Goal: Information Seeking & Learning: Learn about a topic

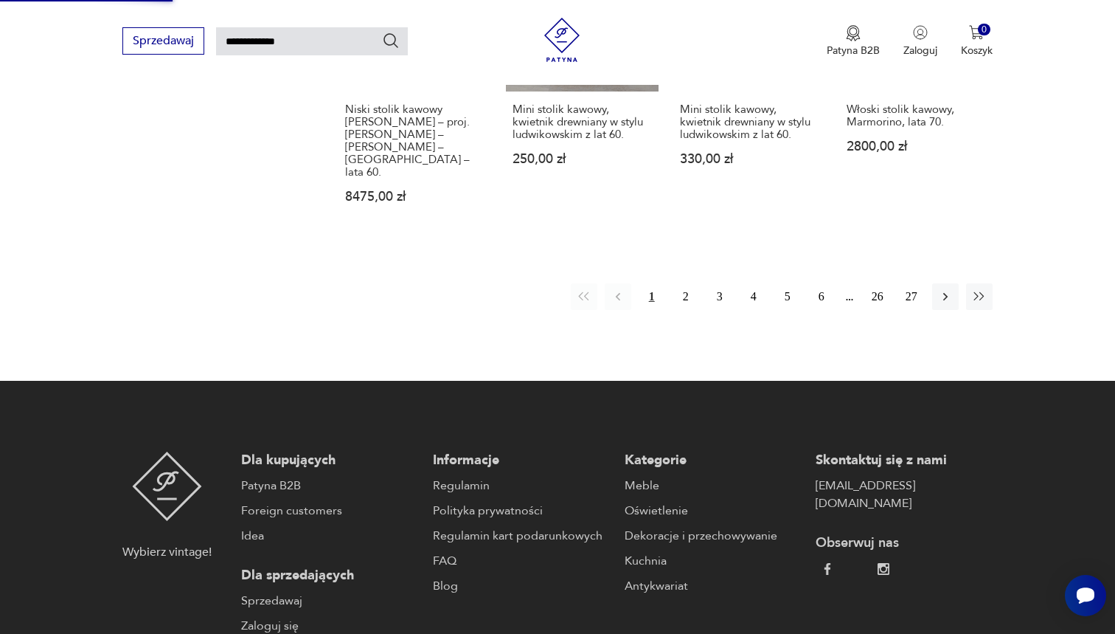
scroll to position [1219, 0]
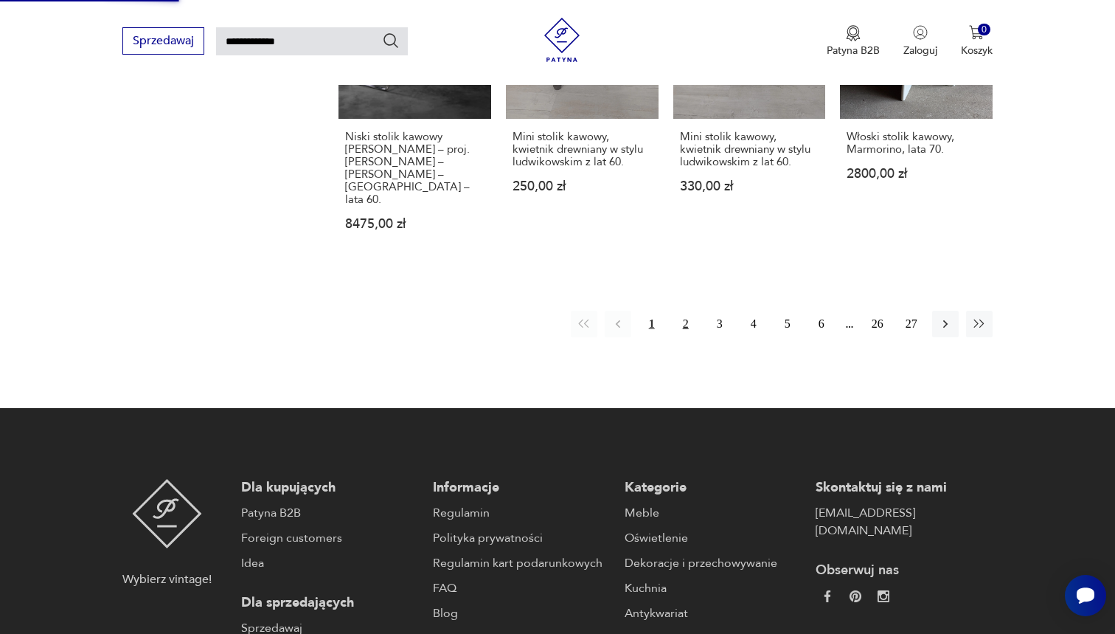
click at [678, 311] on button "2" at bounding box center [686, 324] width 27 height 27
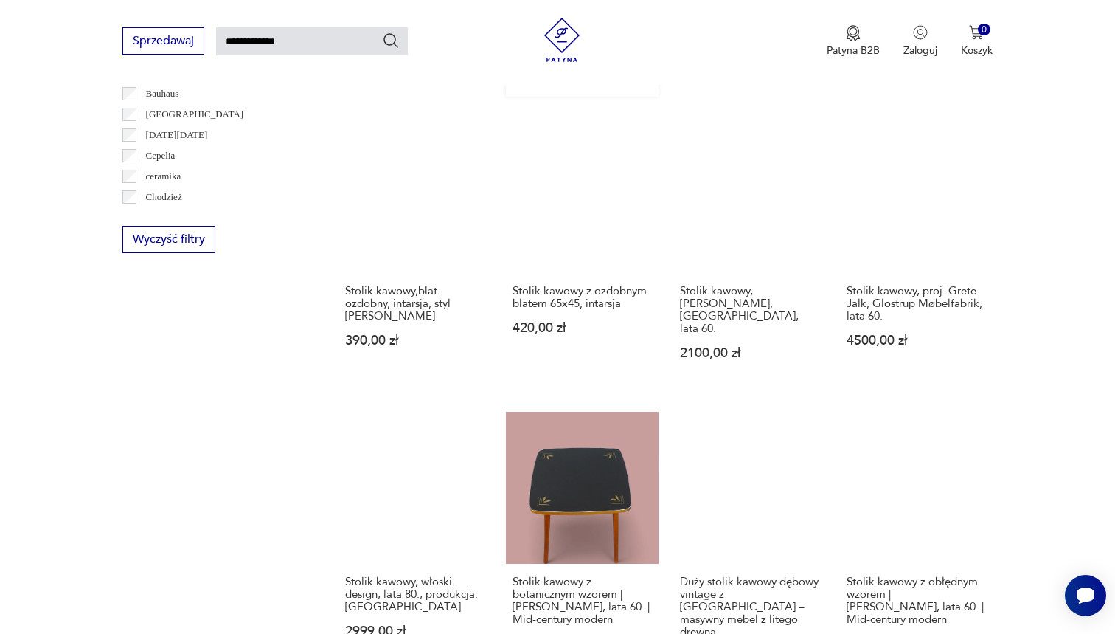
scroll to position [896, 0]
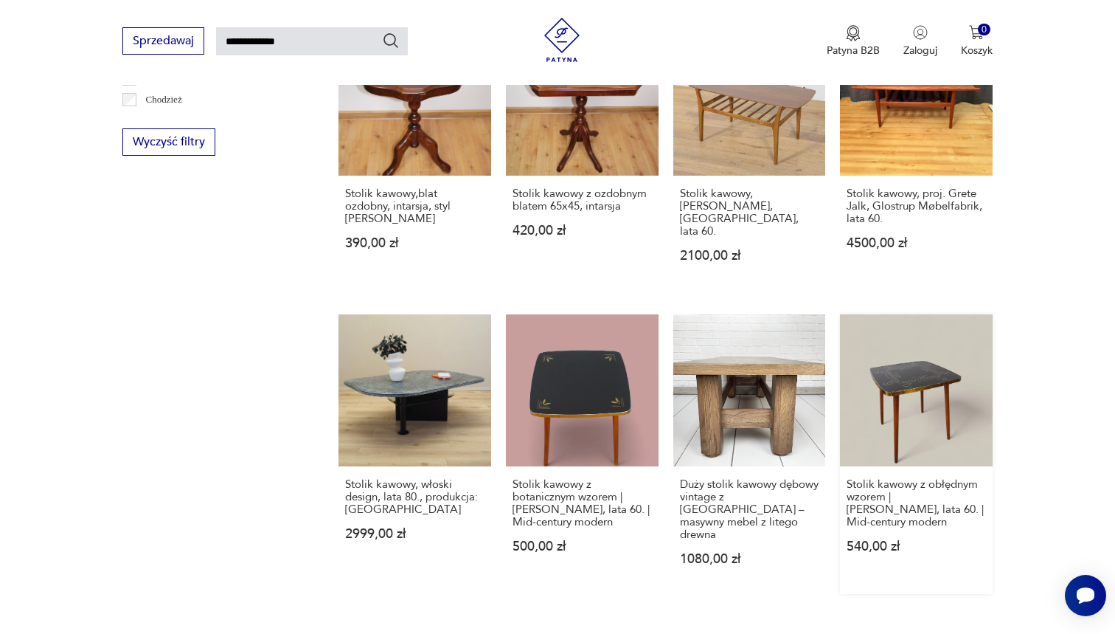
click at [872, 375] on link "Stolik kawowy z obłędnym wzorem | Albert Busch, lata 60. | Mid-century modern 5…" at bounding box center [916, 454] width 153 height 280
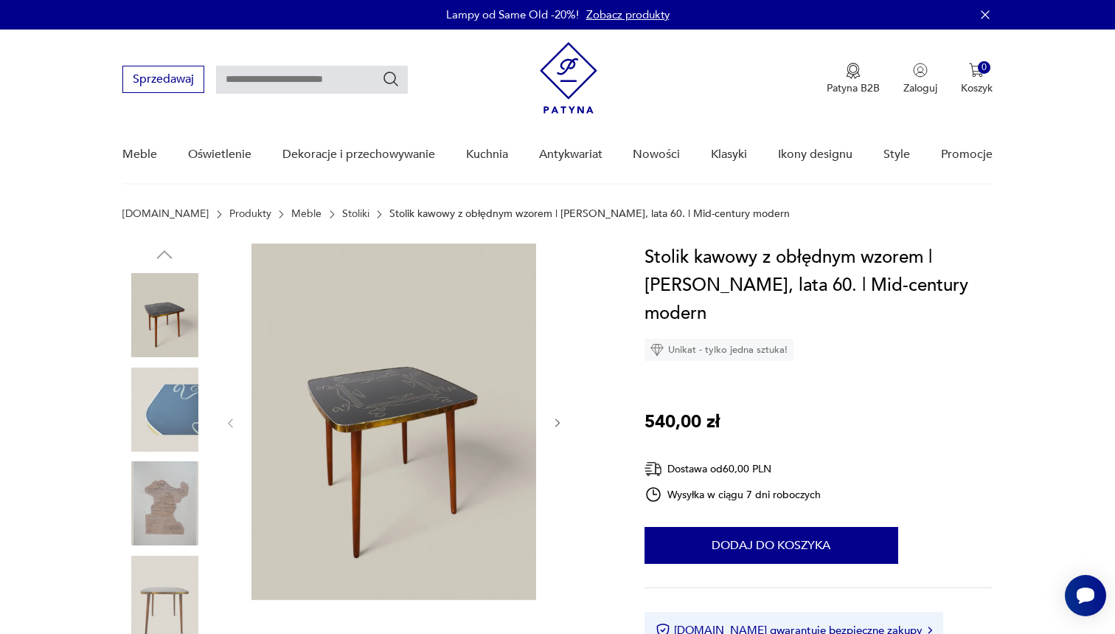
type input "**********"
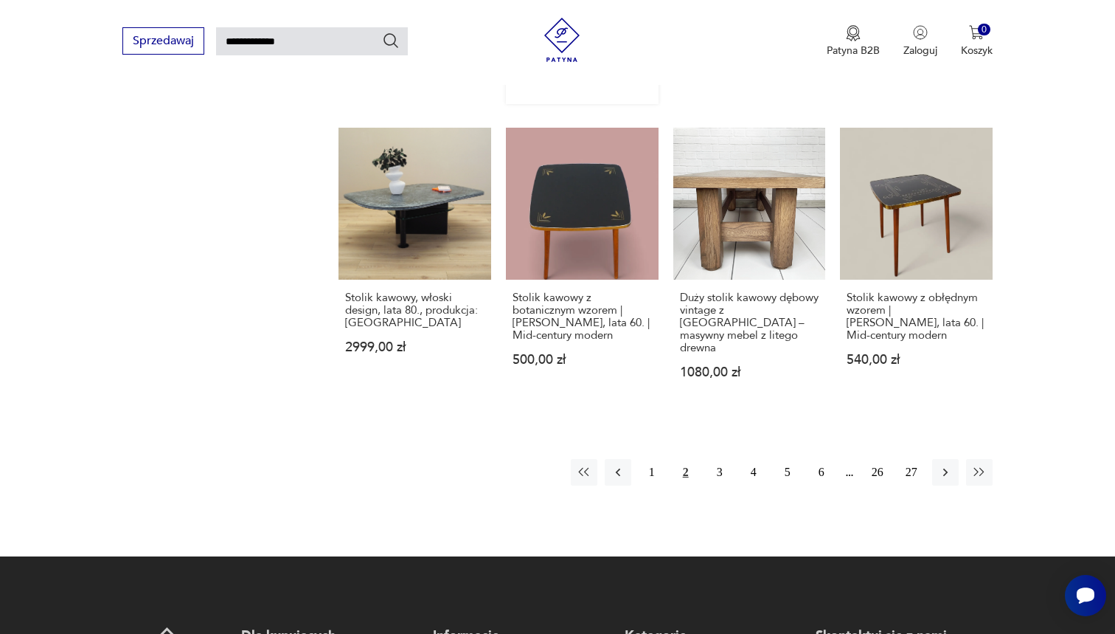
scroll to position [1140, 0]
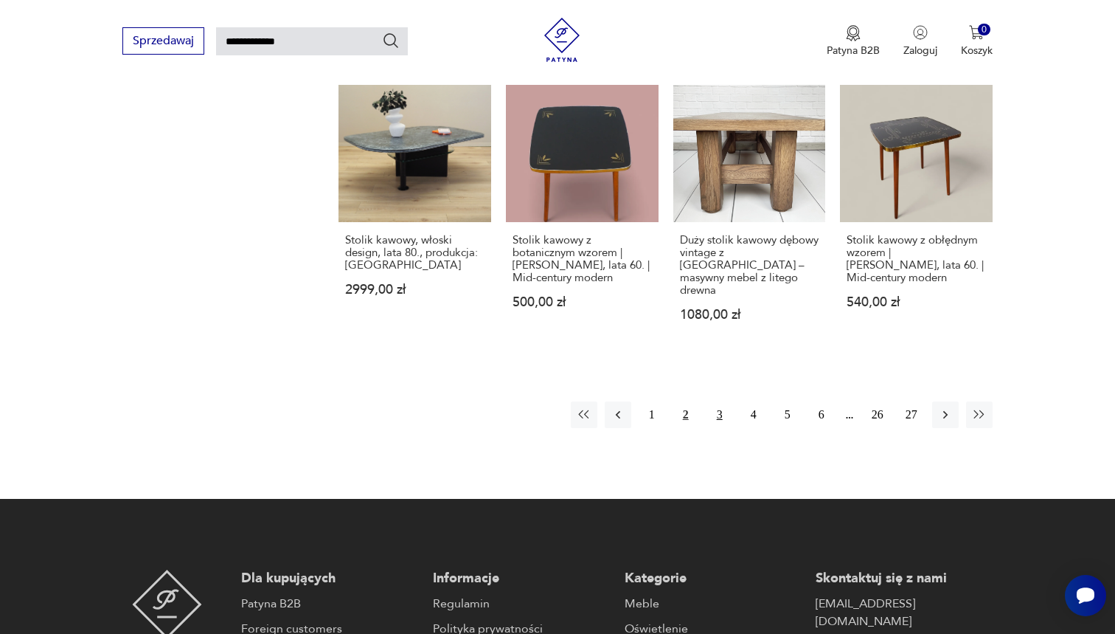
click at [712, 401] on button "3" at bounding box center [720, 414] width 27 height 27
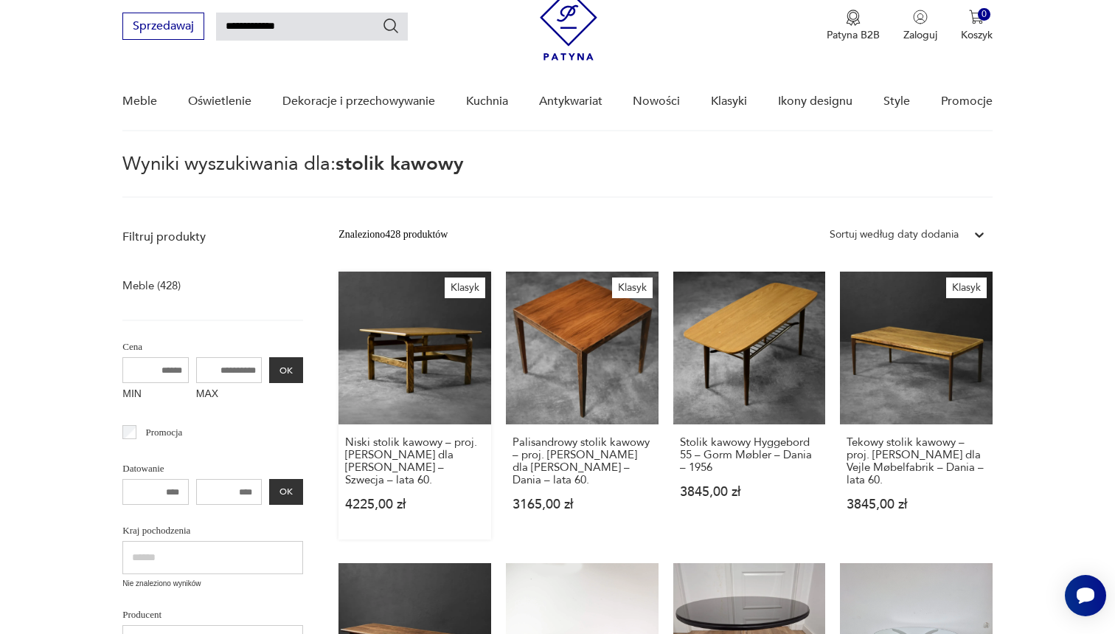
click at [415, 358] on link "Klasyk Niski stolik kawowy – proj. Karl-Erik Ekselius dla JOC Vetlanda – Szwecj…" at bounding box center [415, 405] width 153 height 268
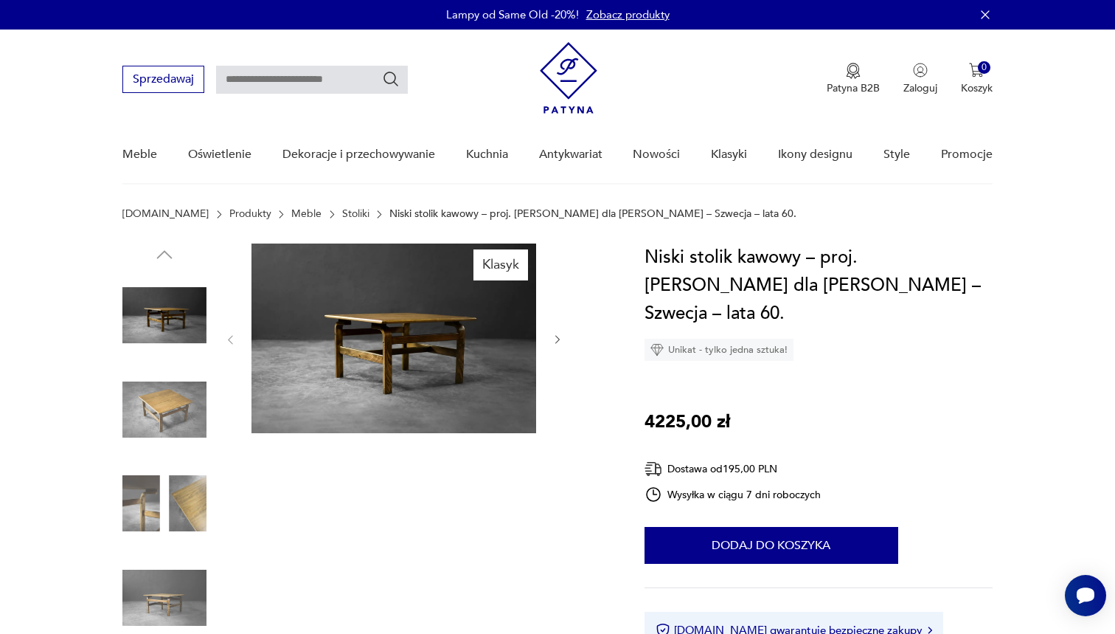
click at [342, 215] on link "Stoliki" at bounding box center [355, 214] width 27 height 12
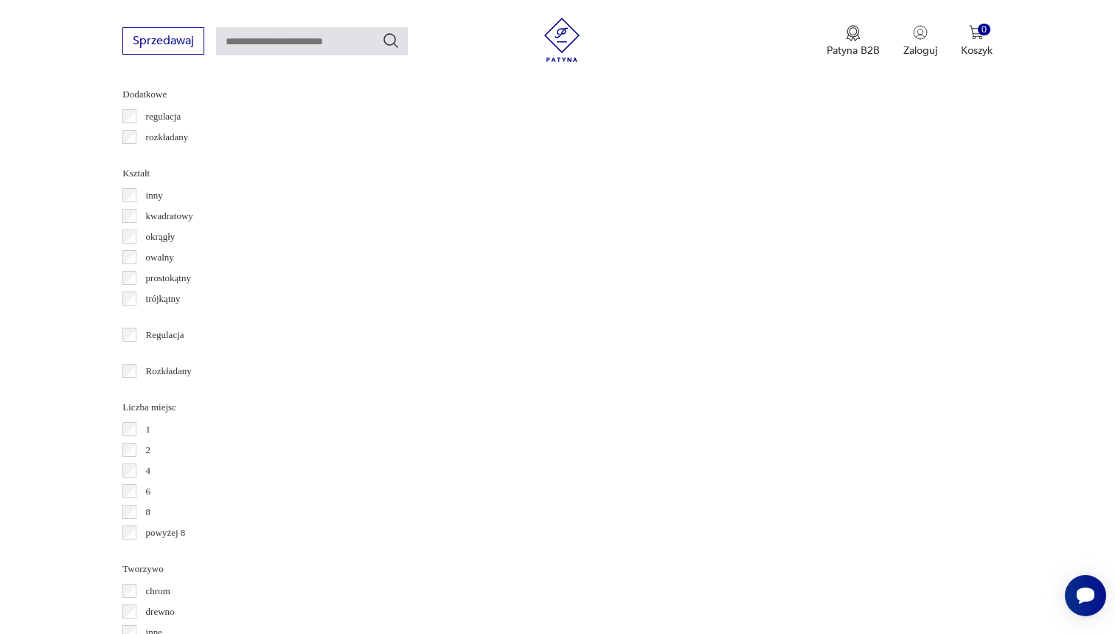
scroll to position [1449, 0]
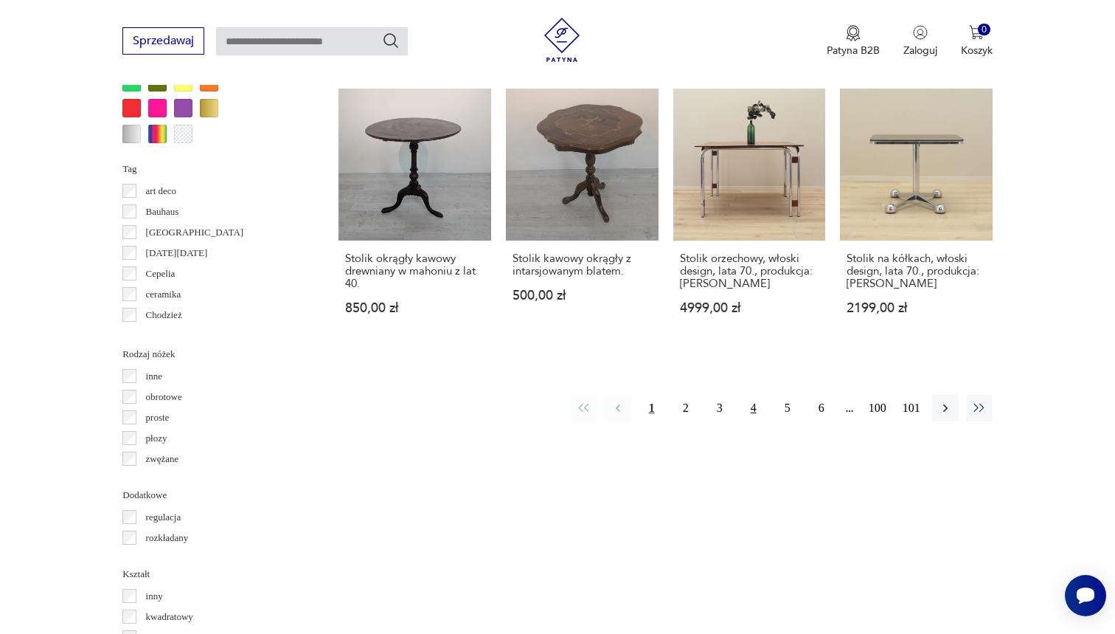
click at [754, 421] on button "4" at bounding box center [754, 408] width 27 height 27
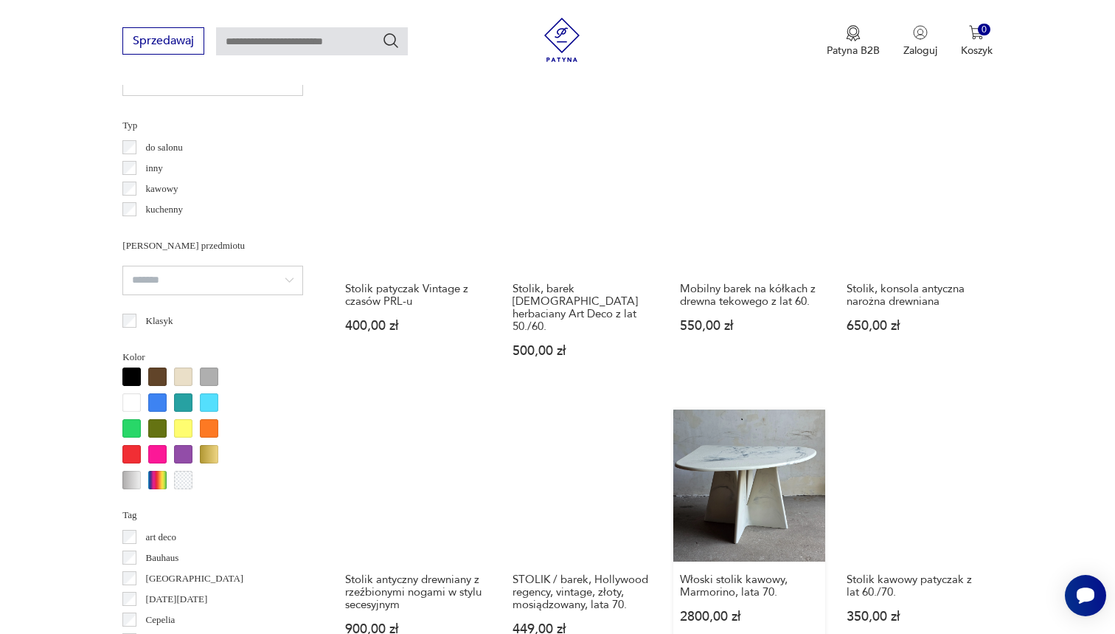
scroll to position [1618, 0]
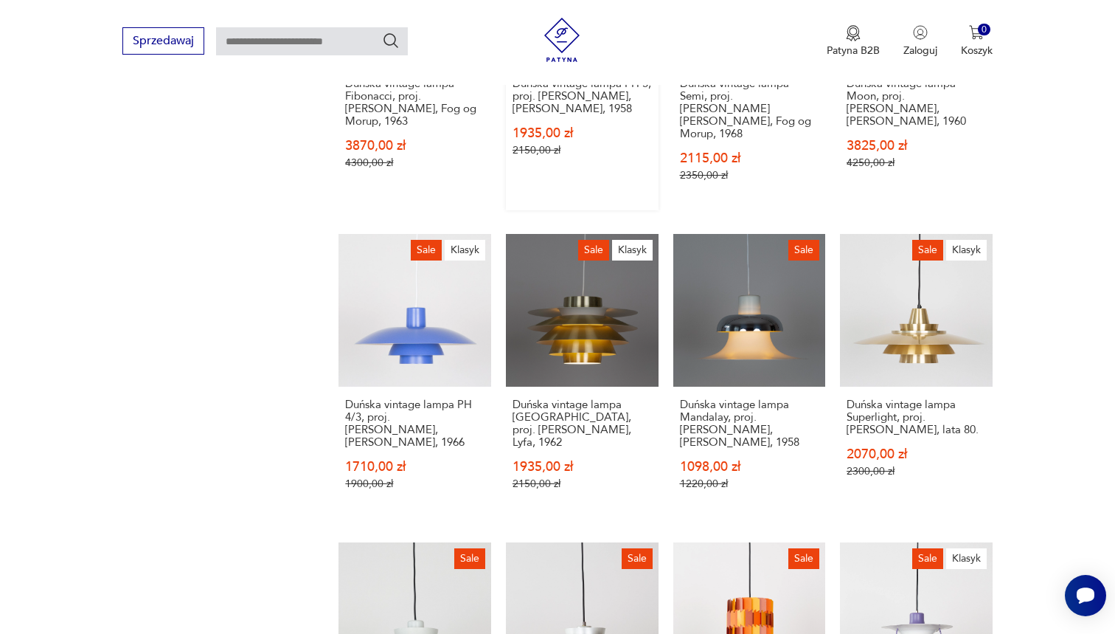
scroll to position [1429, 0]
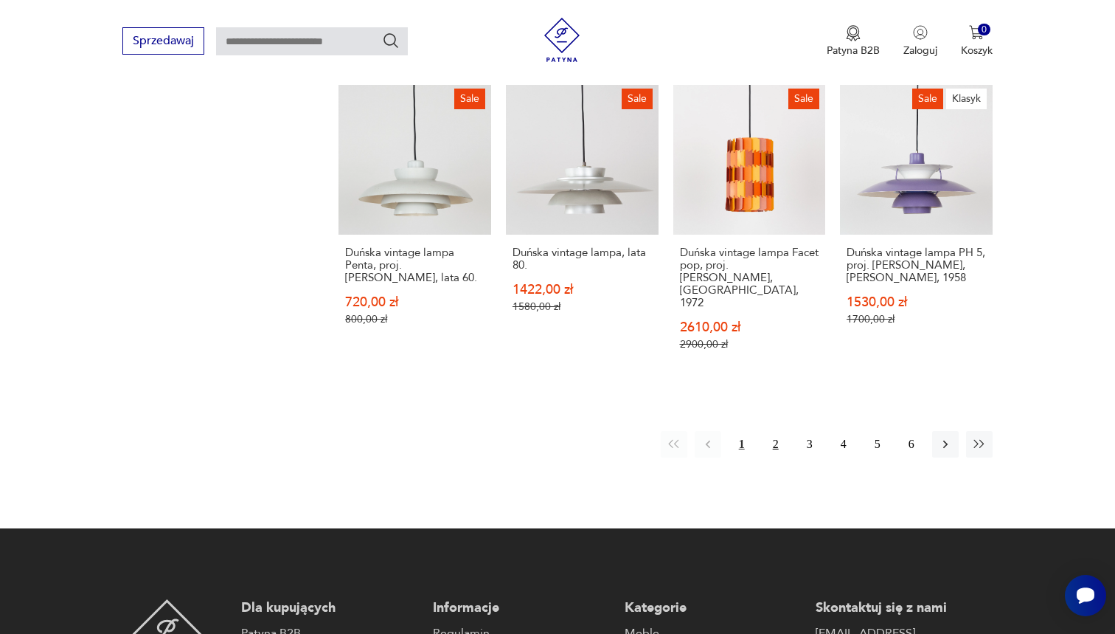
click at [772, 431] on button "2" at bounding box center [776, 444] width 27 height 27
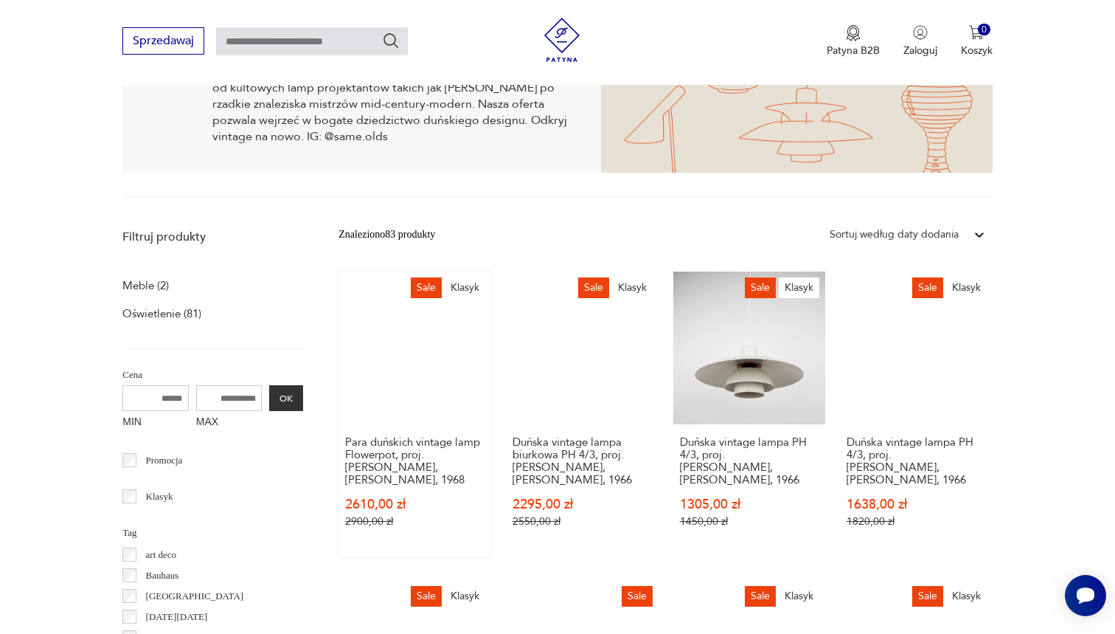
scroll to position [959, 0]
